Goal: Contribute content

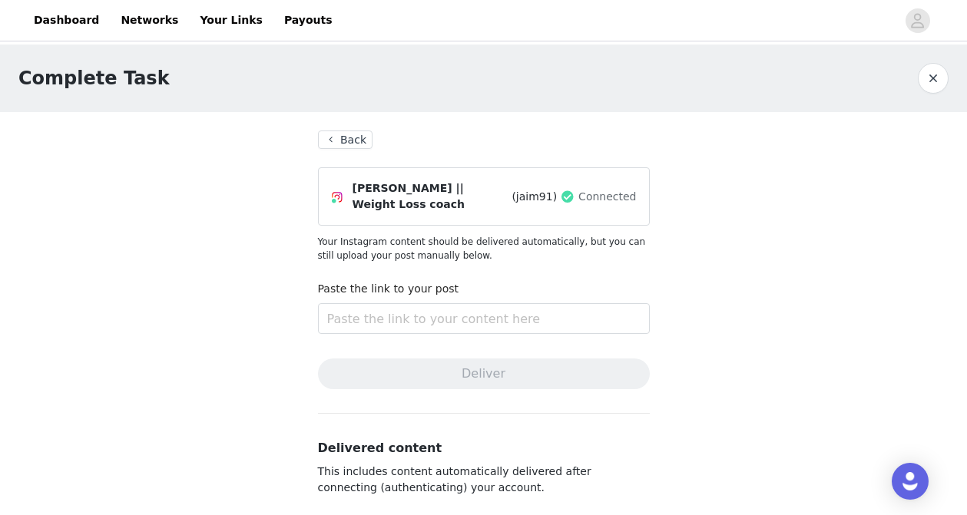
click at [359, 137] on button "Back" at bounding box center [345, 140] width 55 height 18
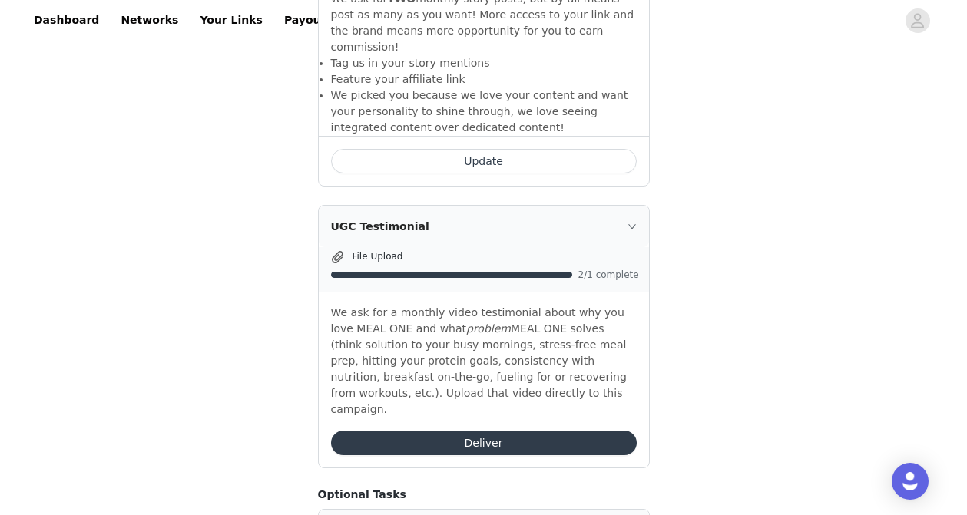
scroll to position [710, 0]
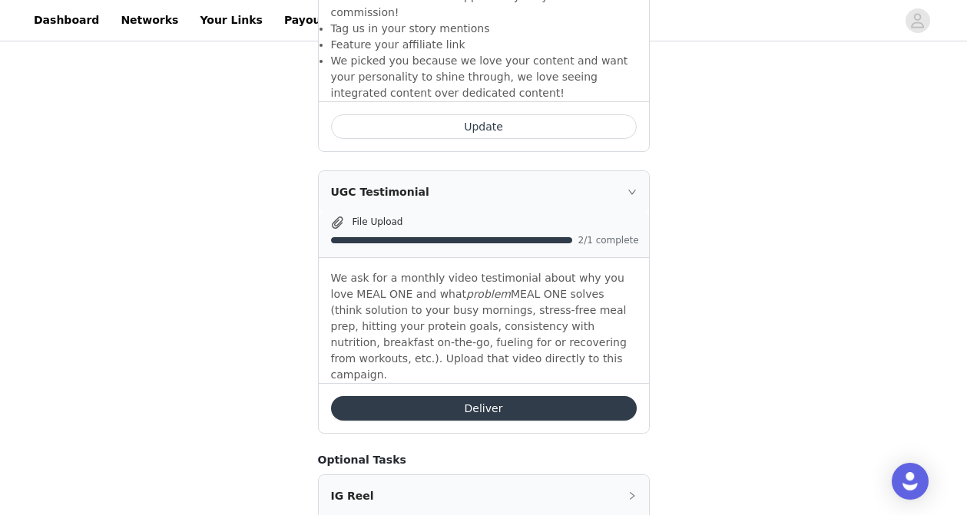
click at [454, 396] on button "Deliver" at bounding box center [484, 408] width 306 height 25
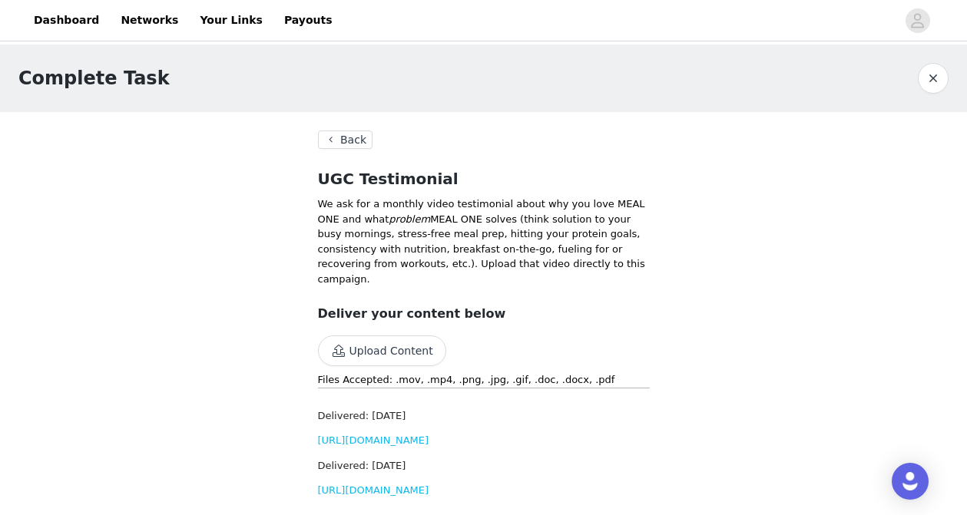
click at [395, 348] on button "Upload Content" at bounding box center [382, 351] width 128 height 31
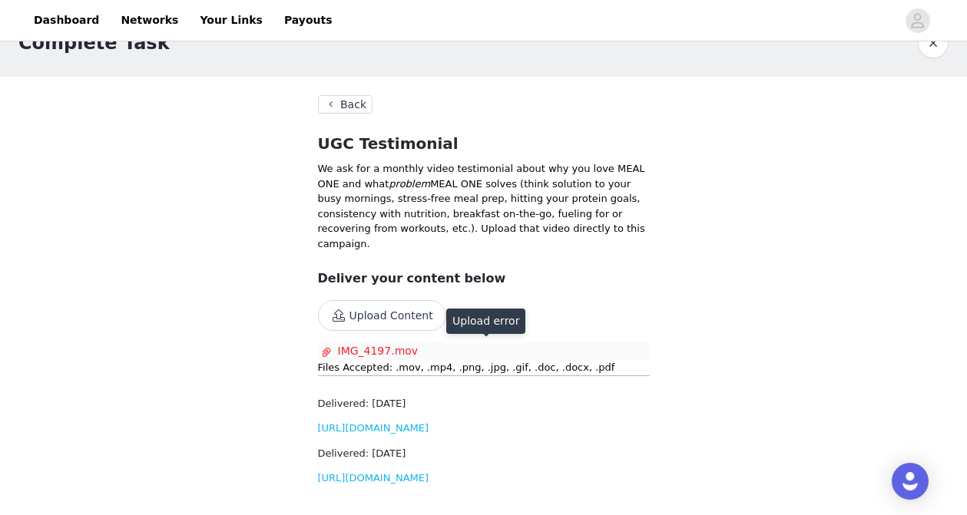
scroll to position [66, 0]
click at [369, 342] on span "IMG_4197.mov" at bounding box center [480, 350] width 319 height 16
click at [384, 342] on span "IMG_4197.mov" at bounding box center [480, 350] width 319 height 16
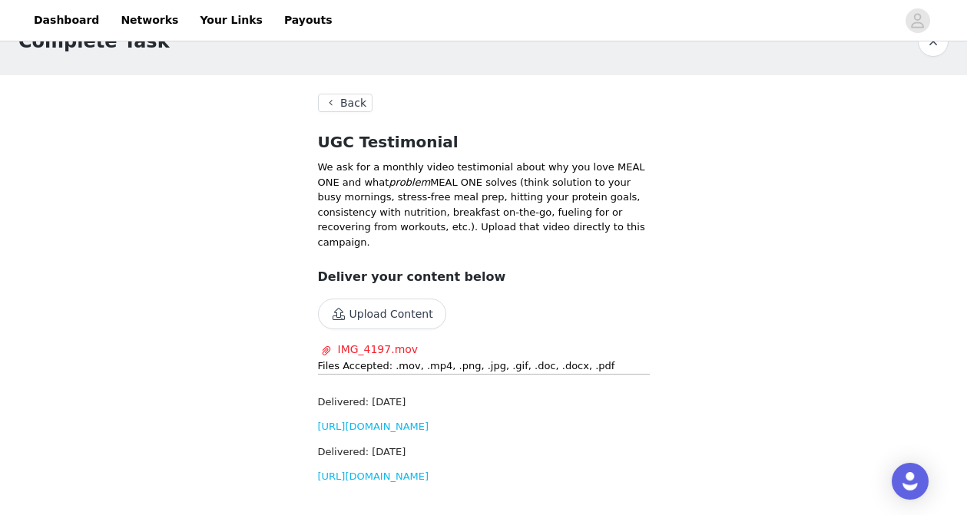
click at [390, 299] on button "Upload Content" at bounding box center [382, 314] width 128 height 31
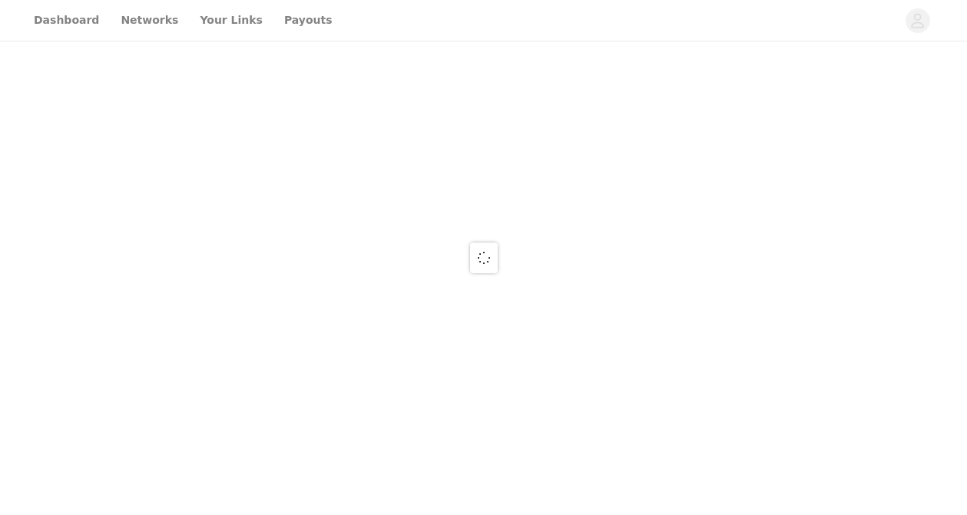
scroll to position [63, 0]
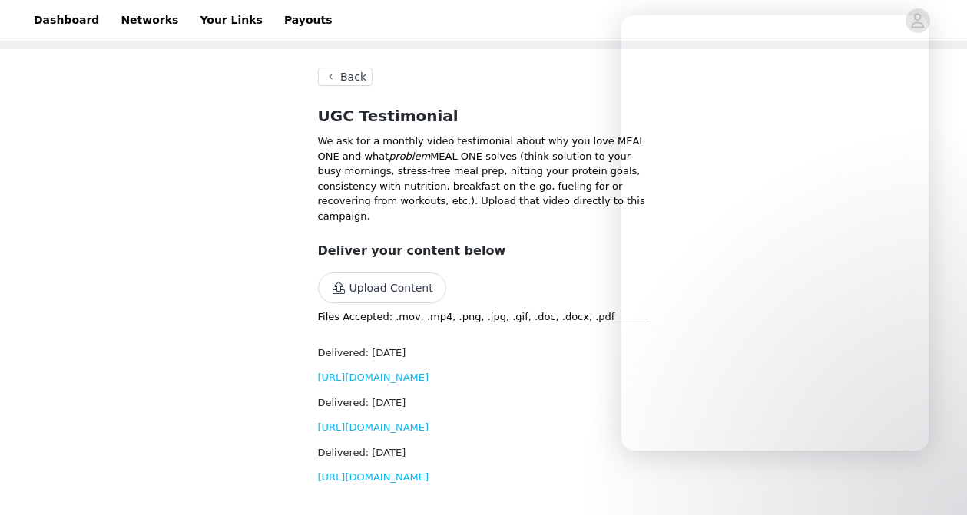
click at [574, 246] on h3 "Deliver your content below" at bounding box center [484, 251] width 332 height 18
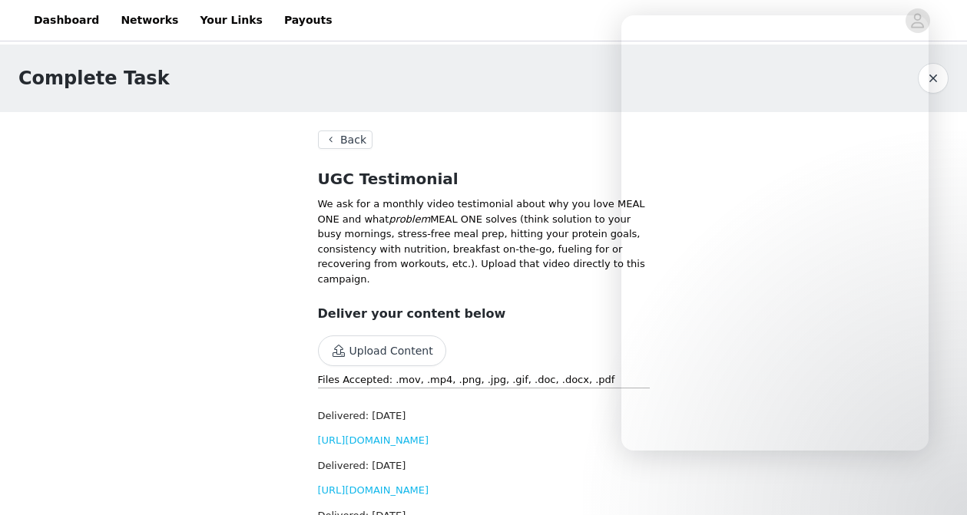
click at [343, 143] on button "Back" at bounding box center [345, 140] width 55 height 18
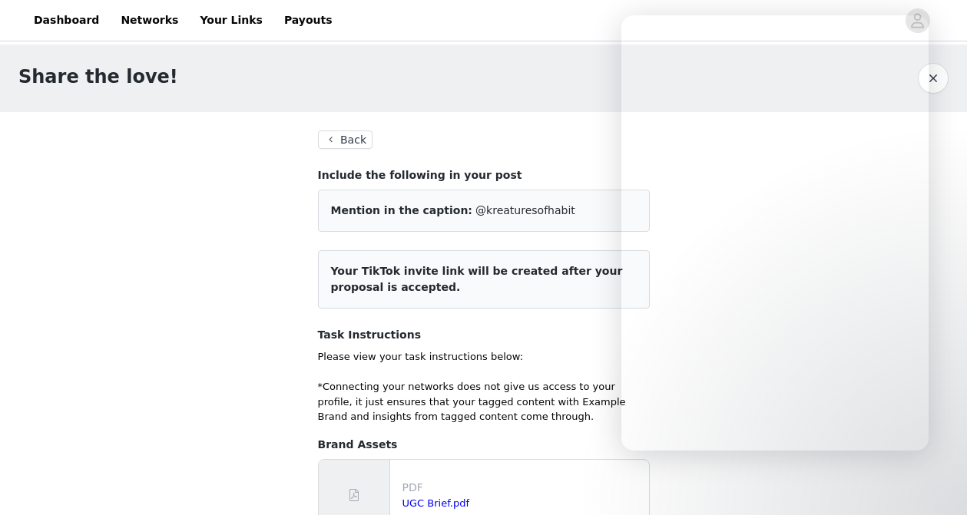
click at [445, 276] on span "Your TikTok invite link will be created after your proposal is accepted." at bounding box center [477, 279] width 292 height 28
click at [422, 276] on span "Your TikTok invite link will be created after your proposal is accepted." at bounding box center [477, 279] width 292 height 28
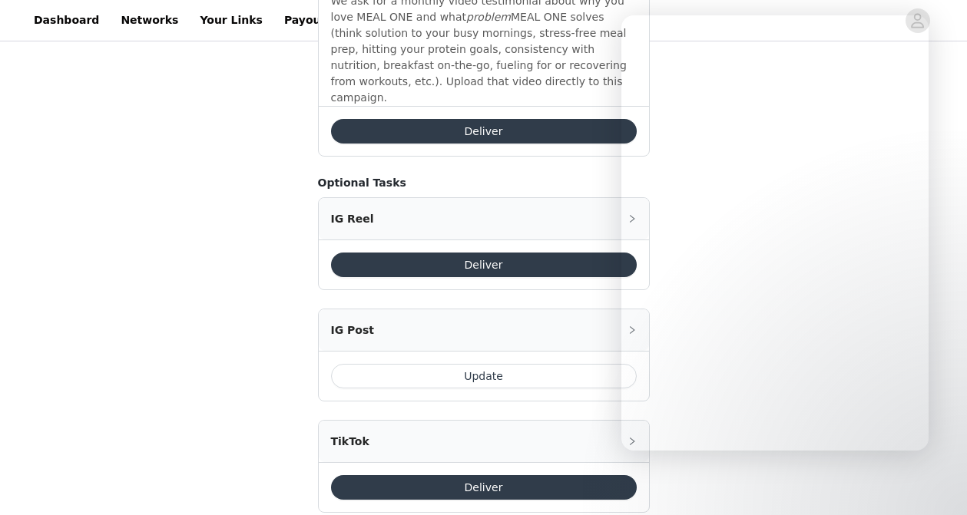
scroll to position [989, 0]
